Goal: Information Seeking & Learning: Understand process/instructions

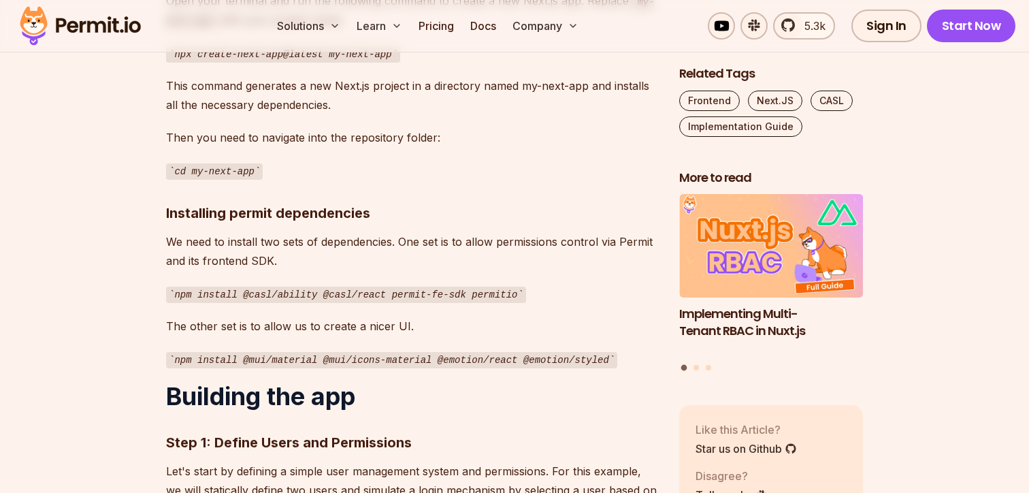
scroll to position [1338, 0]
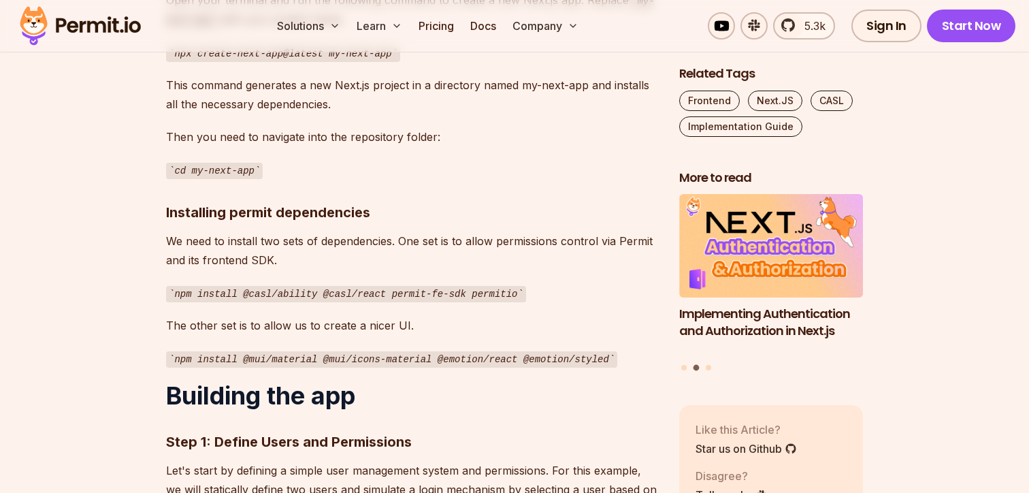
click at [500, 286] on code "npm install @casl/ability @casl/react permit-fe-sdk permitio" at bounding box center [346, 294] width 360 height 16
copy code "permitio"
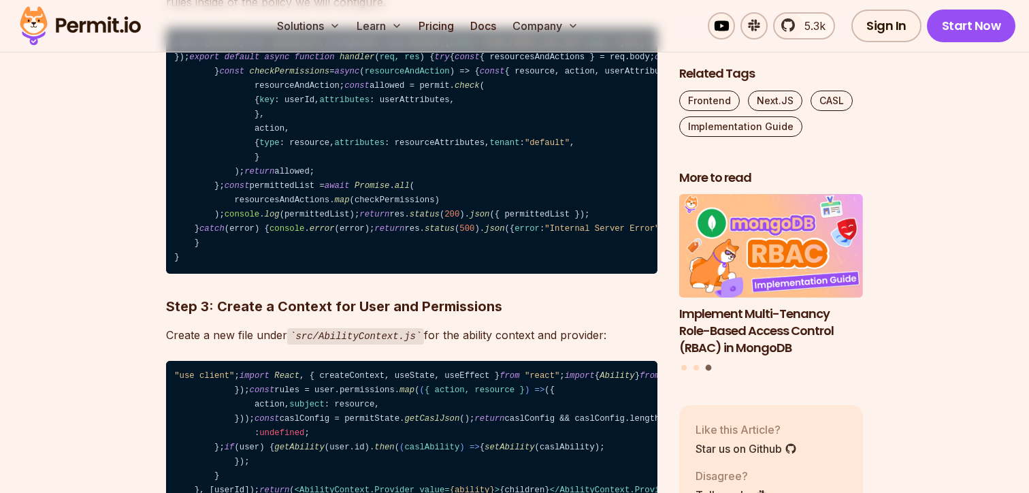
scroll to position [2231, 0]
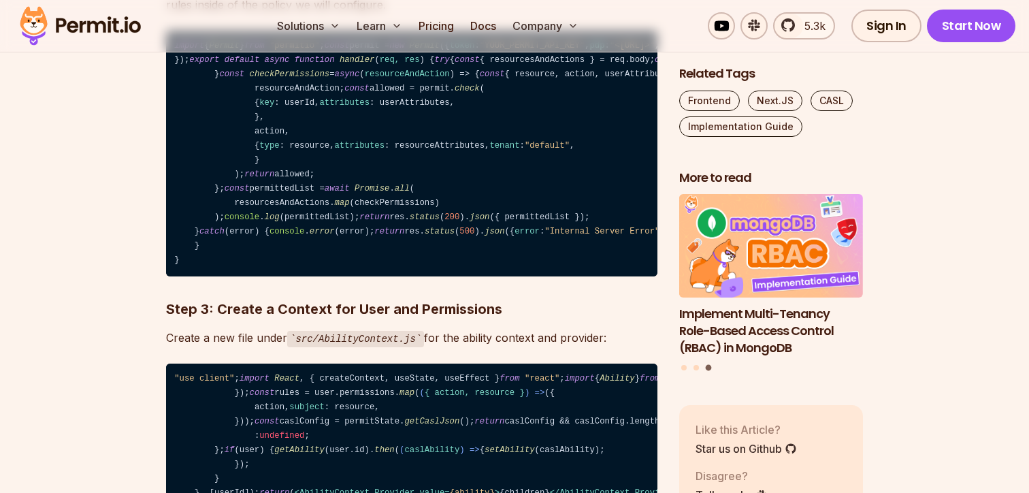
click at [234, 50] on span "Permit" at bounding box center [225, 46] width 30 height 10
click at [232, 50] on span "Permit" at bounding box center [225, 46] width 30 height 10
copy span "Permit"
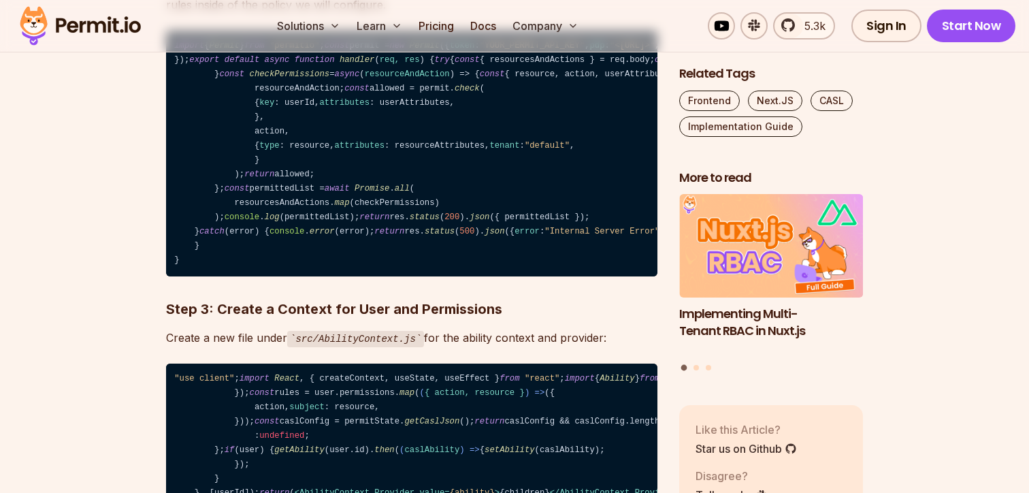
click at [314, 50] on span ""permitio"" at bounding box center [295, 46] width 50 height 10
copy span "permitio"
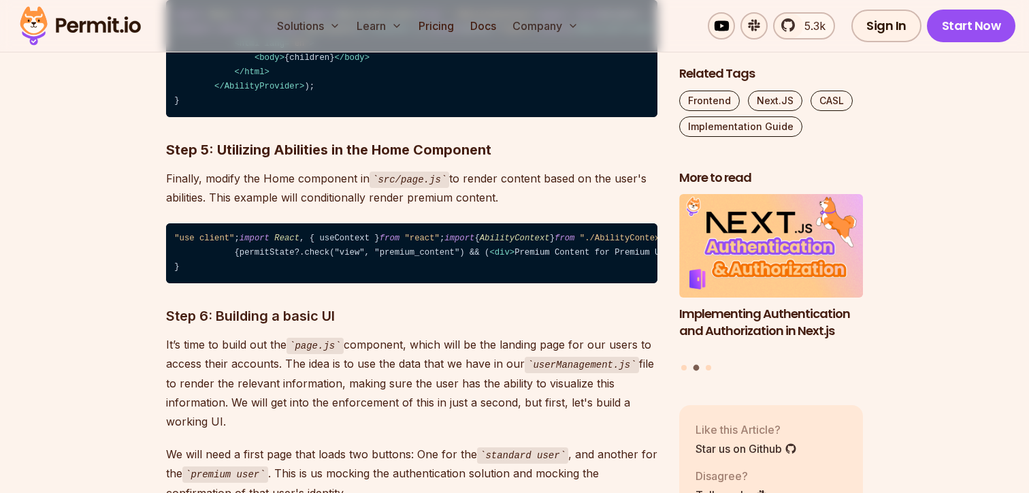
scroll to position [2900, 0]
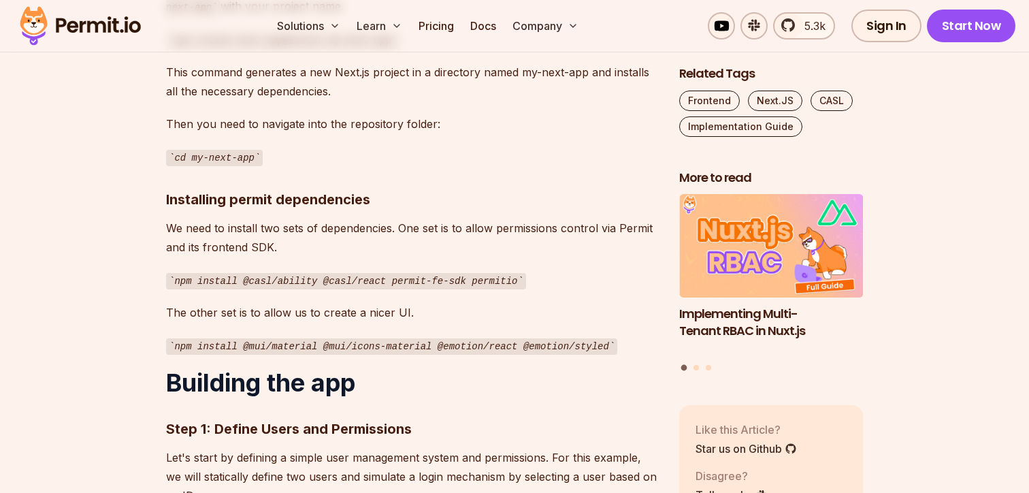
scroll to position [1351, 0]
